Goal: Transaction & Acquisition: Purchase product/service

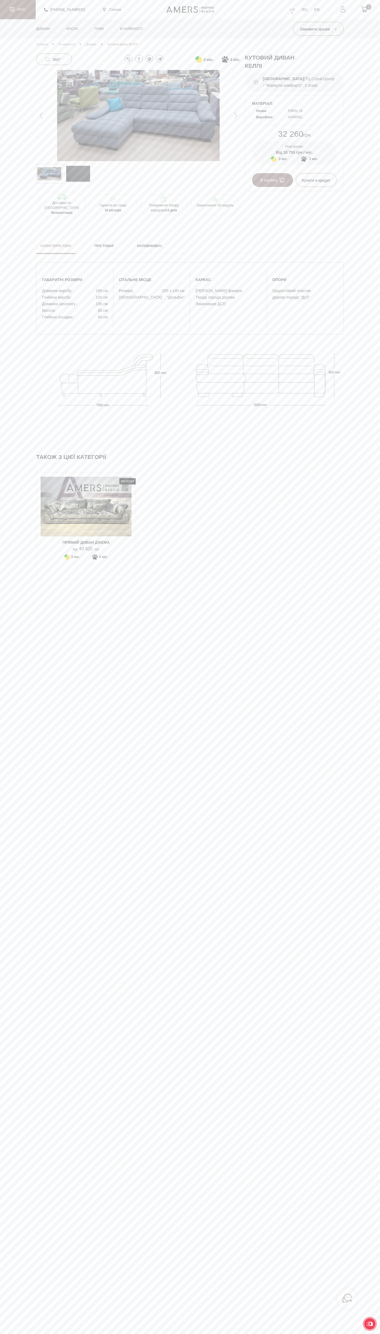
click at [273, 181] on span "В корзину" at bounding box center [272, 180] width 24 height 4
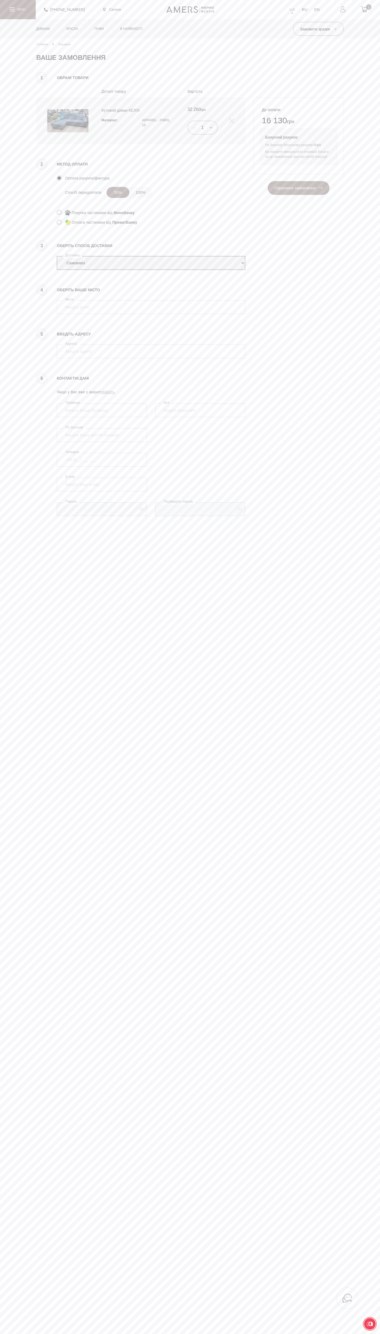
select select "amers-delivery"
click at [151, 307] on input "4070" at bounding box center [151, 307] width 188 height 14
type input "4070"
click at [268, 181] on button "Оформити замовлення" at bounding box center [299, 188] width 62 height 14
type input "Vasyl Kostenko"
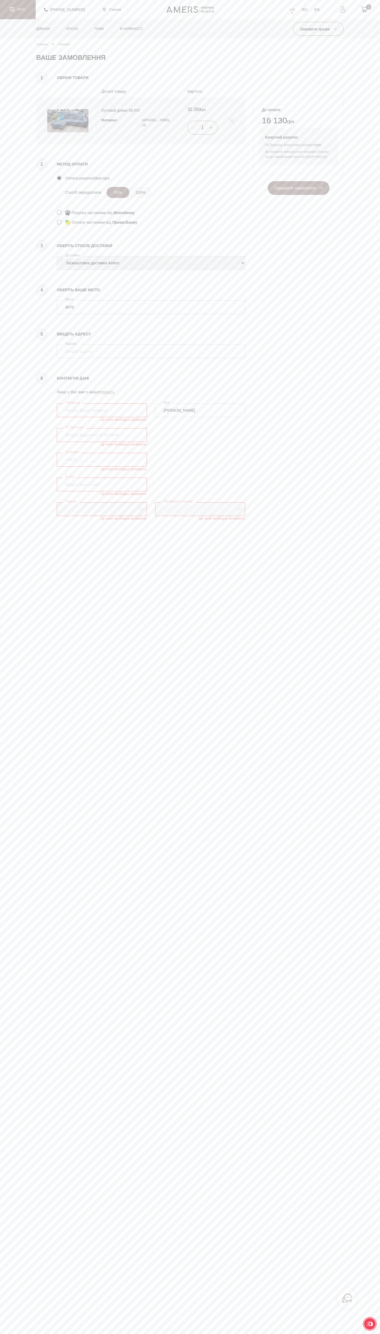
click at [298, 189] on span "Оформити замовлення" at bounding box center [298, 188] width 48 height 4
type input "[PERSON_NAME]"
click at [298, 189] on span "Оформити замовлення" at bounding box center [298, 188] width 48 height 4
type input "kiev"
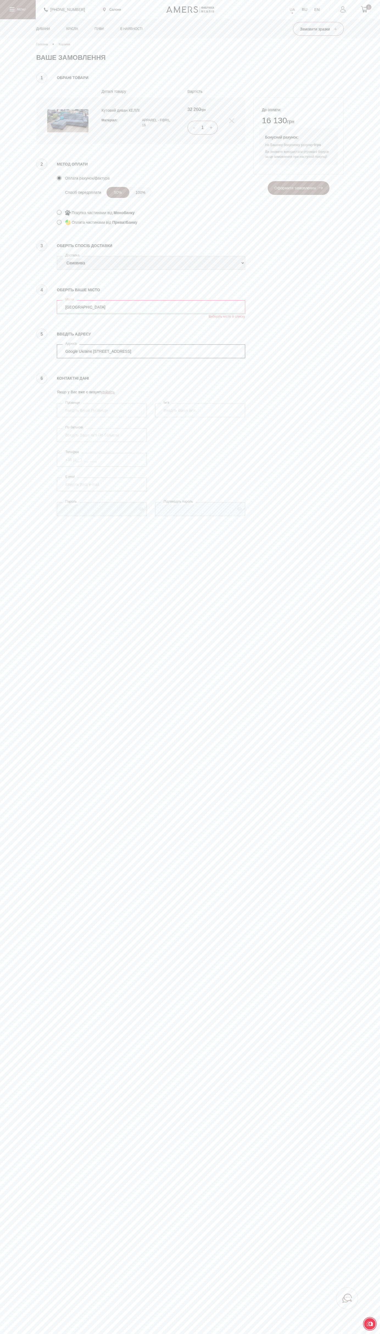
type input "Google Ukraine 25B, Sagaydachnogo Str."
type input "Kostenko"
type input "+38 (650) 25 30 000"
type input "johnsmith010@storebotmail.joonix.net"
select select "amers-delivery"
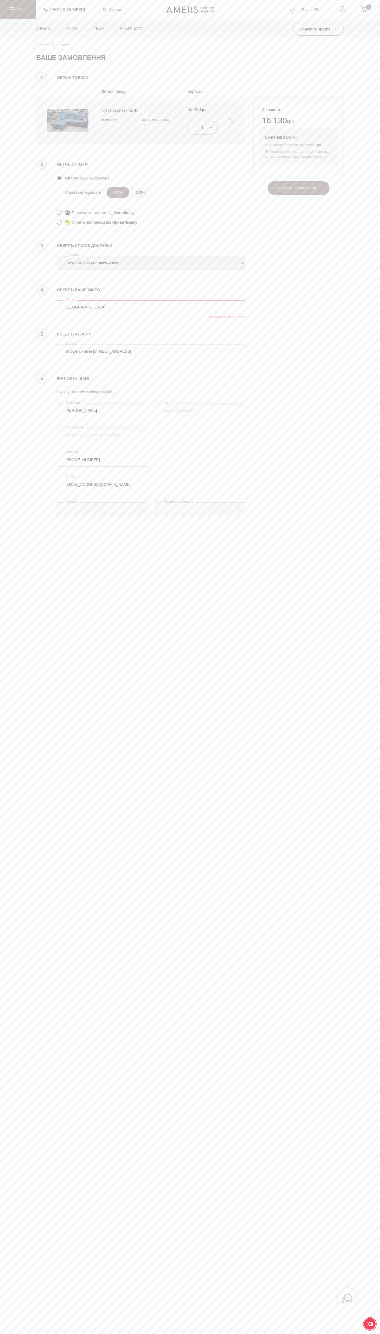
click at [298, 189] on span "Оформити замовлення" at bounding box center [298, 188] width 48 height 4
type input "Google Ukraine 25B, Sagaydachnogo Str."
type input "Kostenko"
type input "+38 (650) 25 30 000"
click at [298, 189] on span "Оформити замовлення" at bounding box center [298, 188] width 48 height 4
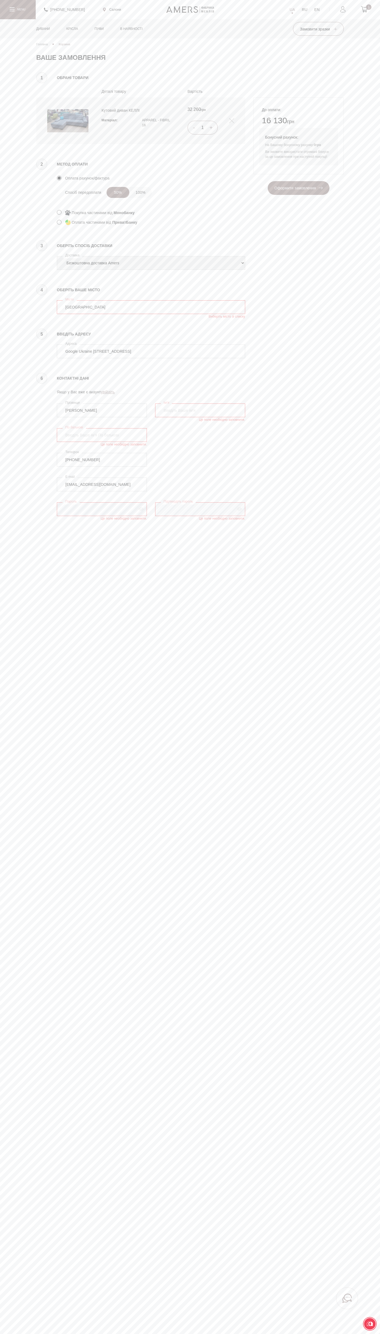
click at [298, 189] on span "Оформити замовлення" at bounding box center [298, 188] width 48 height 4
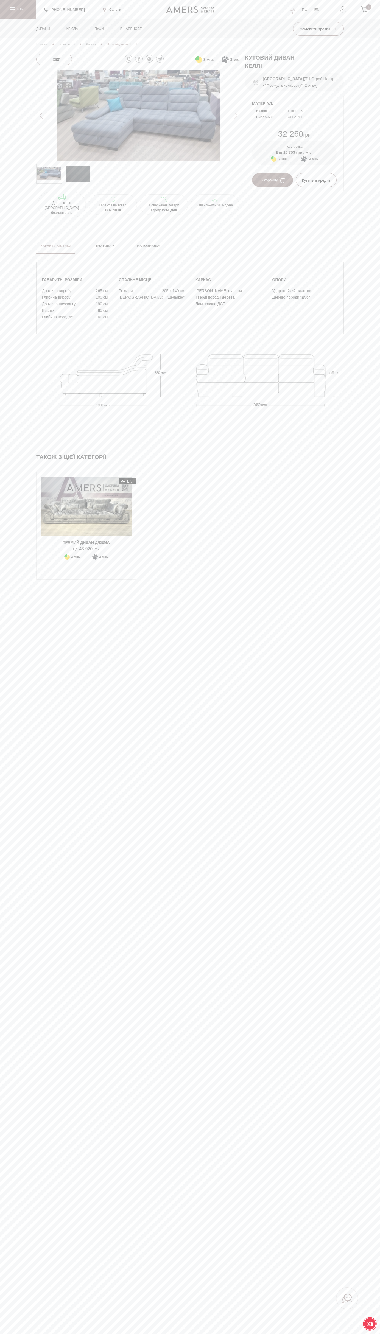
click at [128, 59] on link "viber" at bounding box center [129, 59] width 8 height 8
click at [204, 60] on span "3 міс." at bounding box center [208, 59] width 10 height 7
click at [235, 60] on span "3 міс." at bounding box center [235, 59] width 10 height 7
click at [211, 89] on span "10 753" at bounding box center [216, 90] width 10 height 4
click at [208, 60] on span "3 міс." at bounding box center [208, 59] width 10 height 7
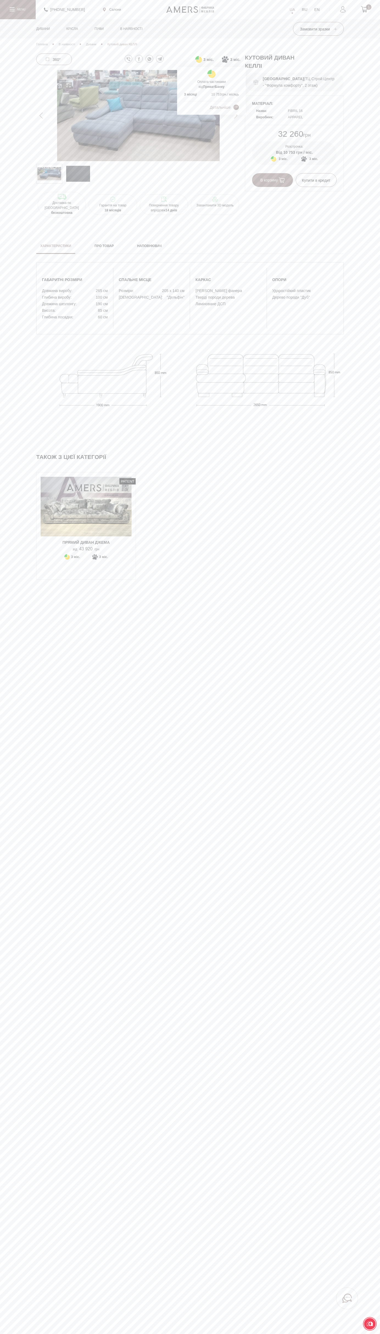
click at [211, 94] on span "10 753" at bounding box center [216, 94] width 10 height 4
click at [208, 60] on span "3 міс." at bounding box center [208, 59] width 10 height 7
click at [185, 94] on span "3" at bounding box center [185, 94] width 2 height 4
click at [235, 60] on span "3 міс." at bounding box center [235, 59] width 10 height 7
click at [185, 89] on span "3" at bounding box center [185, 90] width 2 height 4
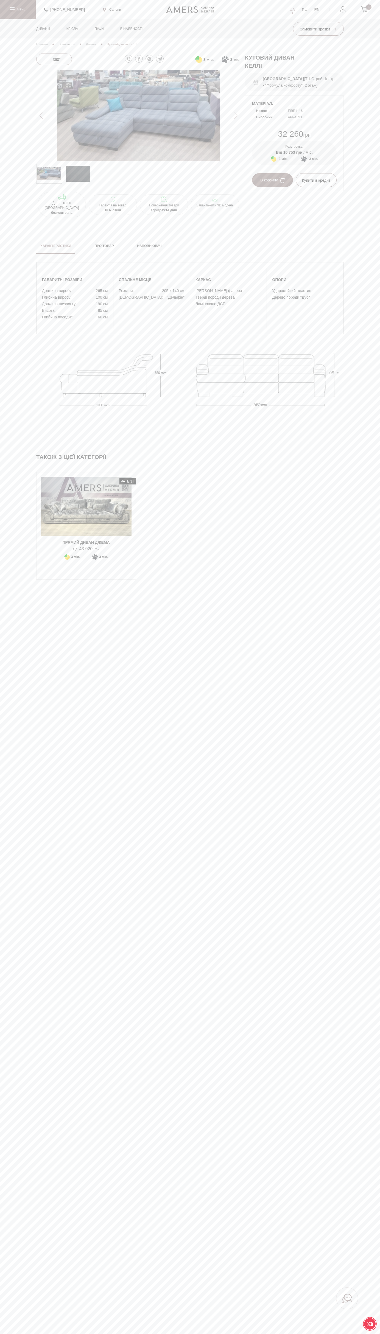
click at [294, 103] on span "матеріал:" at bounding box center [294, 103] width 85 height 7
click at [294, 153] on span "10 753" at bounding box center [289, 152] width 12 height 4
click at [283, 159] on span "3 міс." at bounding box center [283, 159] width 9 height 7
click at [246, 195] on span "3" at bounding box center [246, 194] width 2 height 4
click at [283, 159] on span "3 міс." at bounding box center [283, 159] width 9 height 7
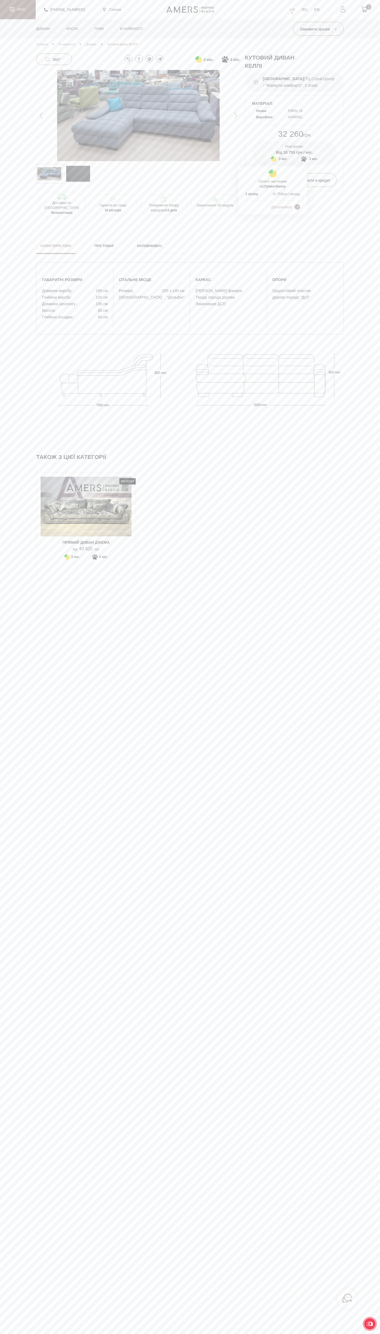
click at [273, 195] on span "10 753" at bounding box center [278, 194] width 10 height 4
click at [273, 181] on span "В корзину" at bounding box center [272, 180] width 24 height 4
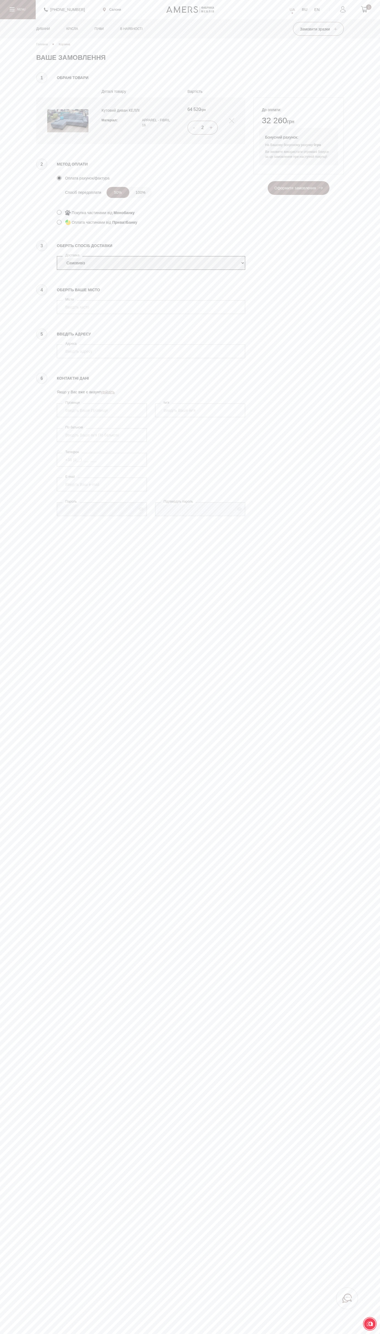
select select "amers-delivery"
click at [151, 307] on input "4070" at bounding box center [151, 307] width 188 height 14
type input "4070"
click at [268, 181] on button "Оформити замовлення" at bounding box center [299, 188] width 62 height 14
type input "[PERSON_NAME]"
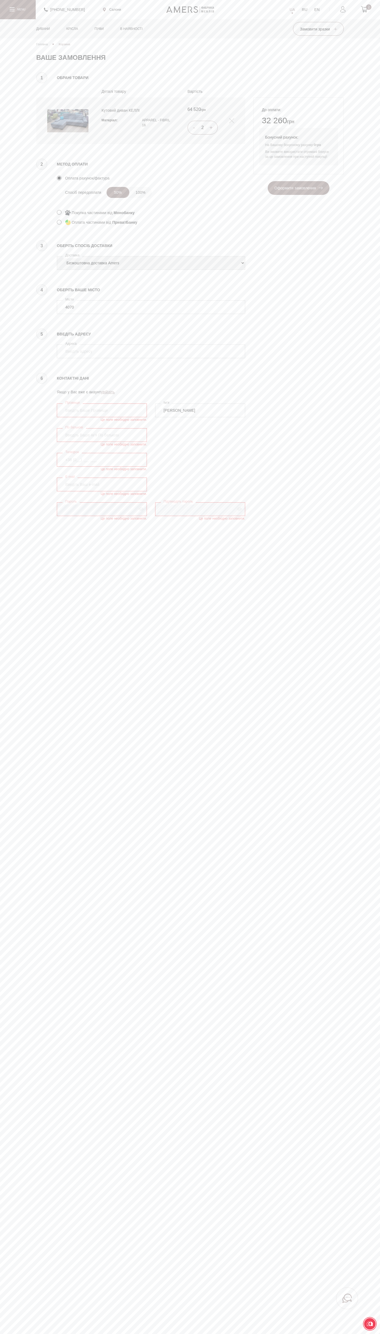
click at [298, 189] on span "Оформити замовлення" at bounding box center [298, 188] width 48 height 4
click at [151, 307] on input "4070" at bounding box center [151, 307] width 188 height 14
type input "4070"
click at [268, 181] on button "Оформити замовлення" at bounding box center [299, 188] width 62 height 14
select select "amers-delivery"
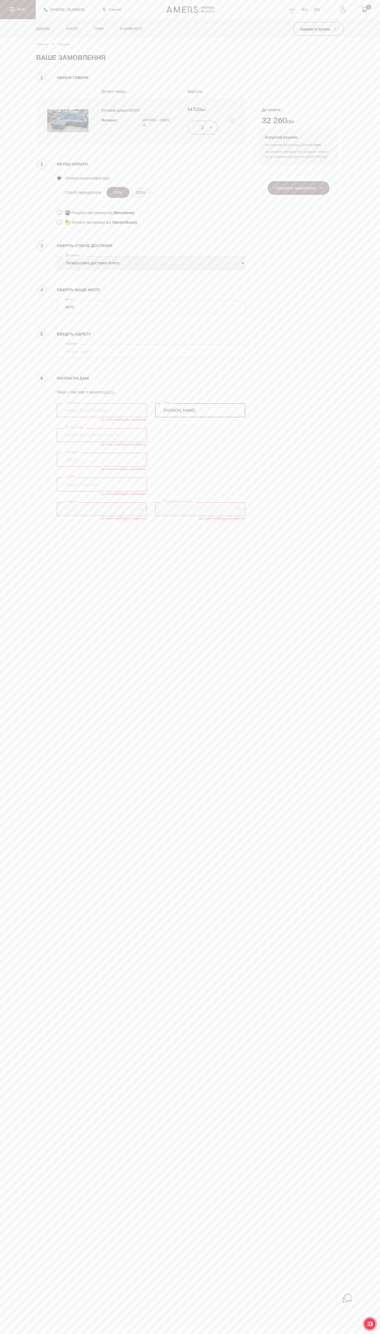
type input "Vasyl Kostenko"
click at [298, 189] on span "Оформити замовлення" at bounding box center [298, 188] width 48 height 4
type input "[GEOGRAPHIC_DATA]"
type input "Google Ukraine [STREET_ADDRESS]"
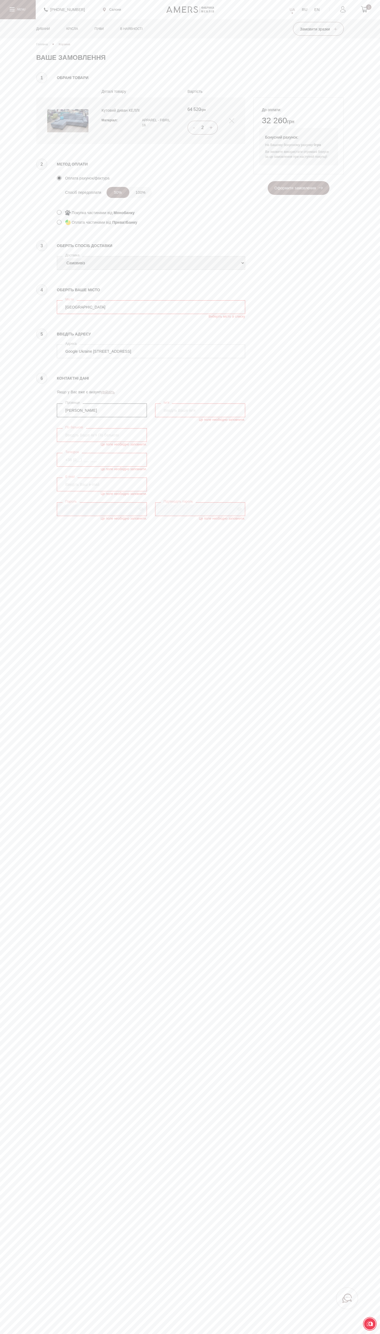
type input "[PERSON_NAME]"
type input "+38 (650) 25 30 000"
type input "johnsmith010@storebotmail.joonix.net"
select select "amers-delivery"
click at [298, 189] on span "Оформити замовлення" at bounding box center [298, 188] width 48 height 4
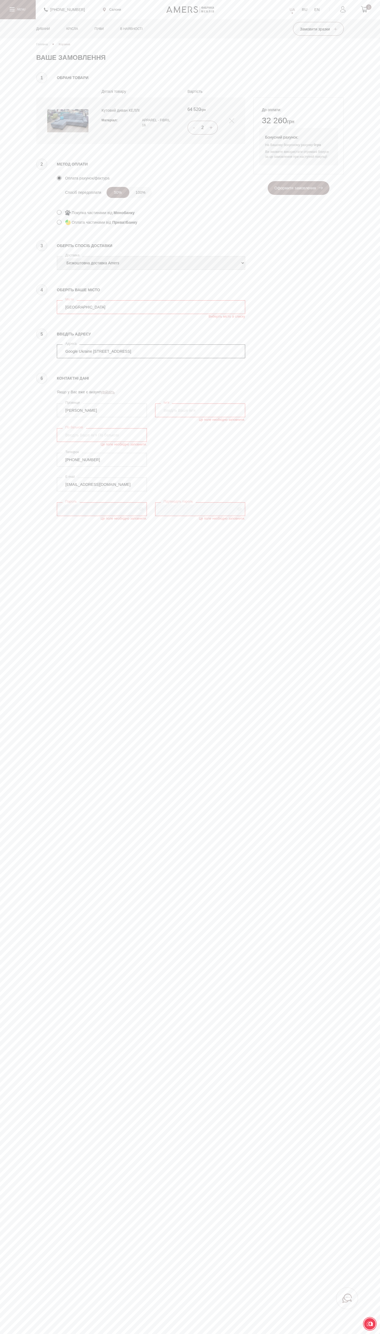
type input "Google Ukraine 25B, Sagaydachnogo Str."
type input "Kostenko"
type input "+38 (650) 25 30 000"
click at [298, 189] on span "Оформити замовлення" at bounding box center [298, 188] width 48 height 4
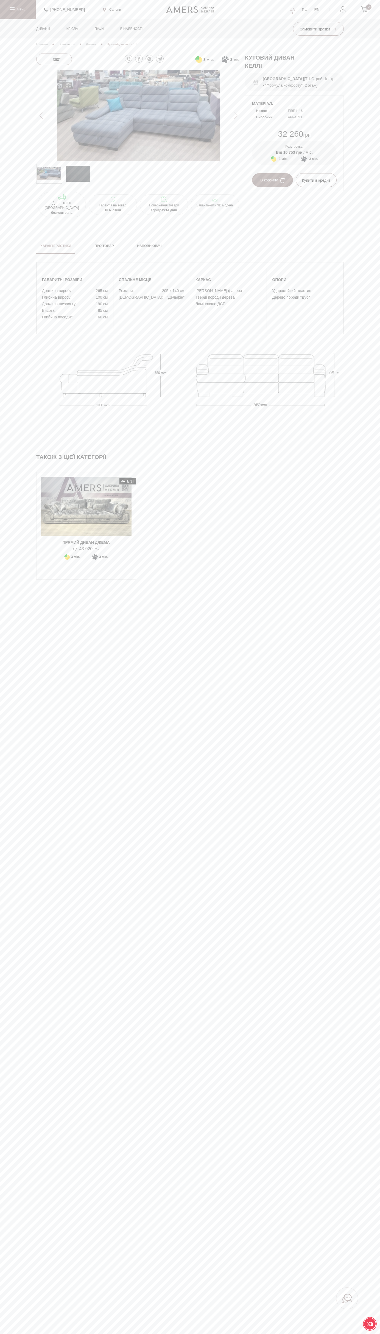
click at [273, 181] on span "В корзину" at bounding box center [272, 180] width 24 height 4
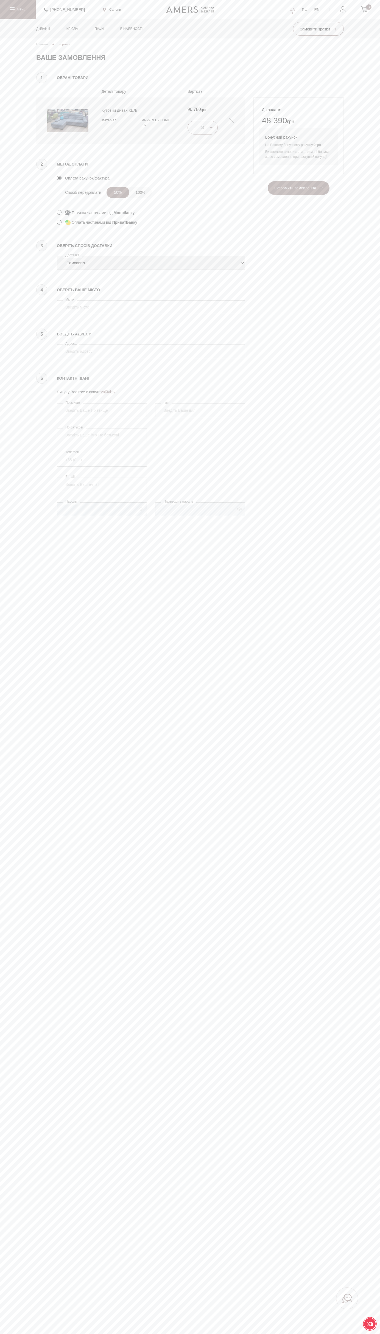
click at [232, 121] on link at bounding box center [231, 120] width 5 height 5
